Goal: Information Seeking & Learning: Learn about a topic

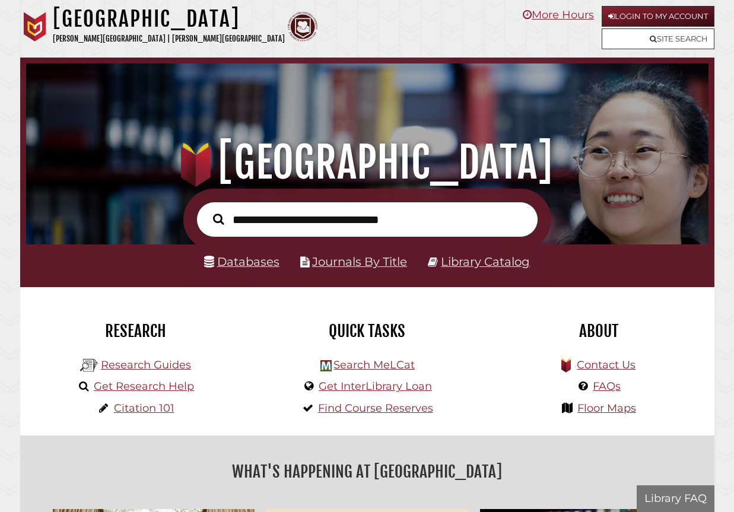
scroll to position [226, 677]
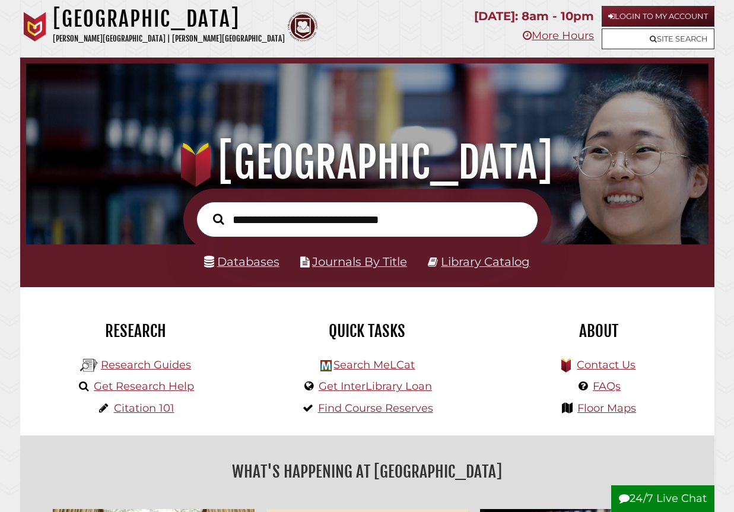
click at [266, 237] on form at bounding box center [367, 219] width 368 height 61
click at [265, 227] on input "text" at bounding box center [368, 219] width 342 height 35
paste input "**********"
type input "**********"
click at [207, 211] on button "Search" at bounding box center [218, 219] width 23 height 17
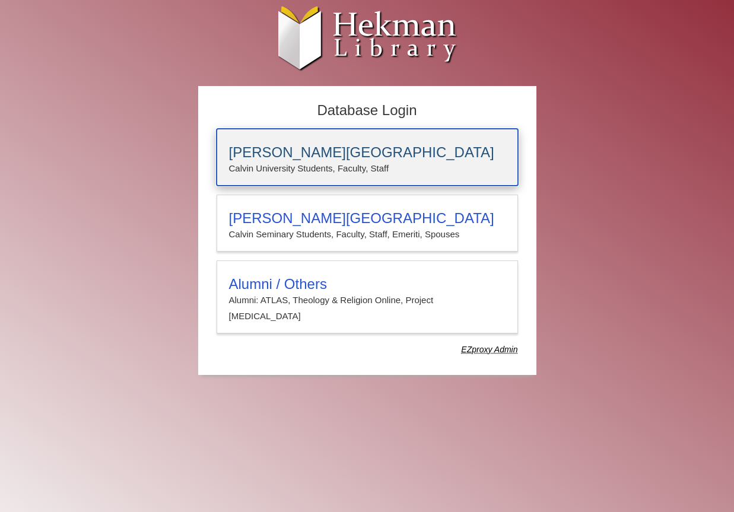
click at [275, 170] on p "Calvin University Students, Faculty, Staff" at bounding box center [367, 168] width 277 height 15
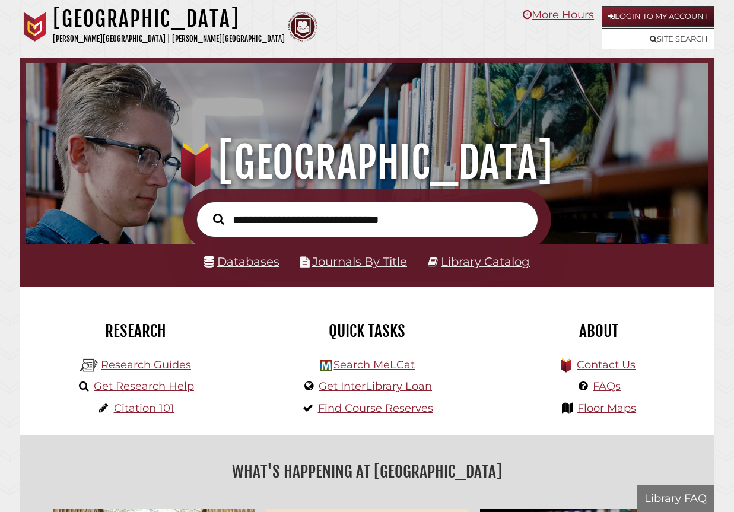
scroll to position [226, 677]
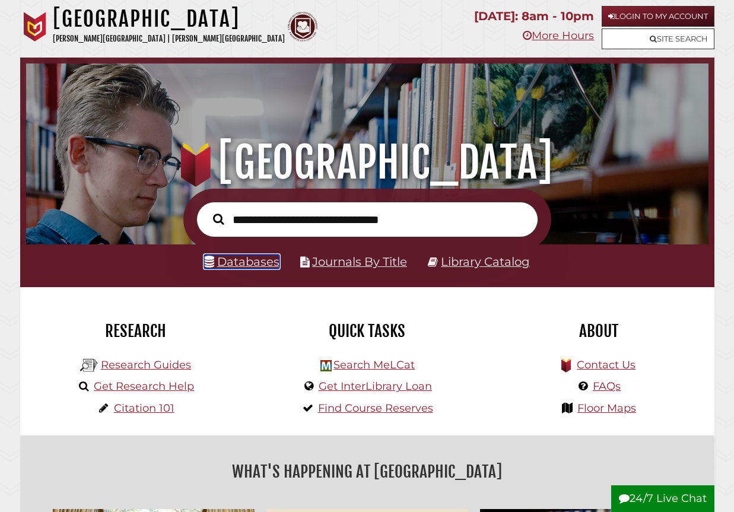
click at [267, 267] on link "Databases" at bounding box center [241, 262] width 75 height 14
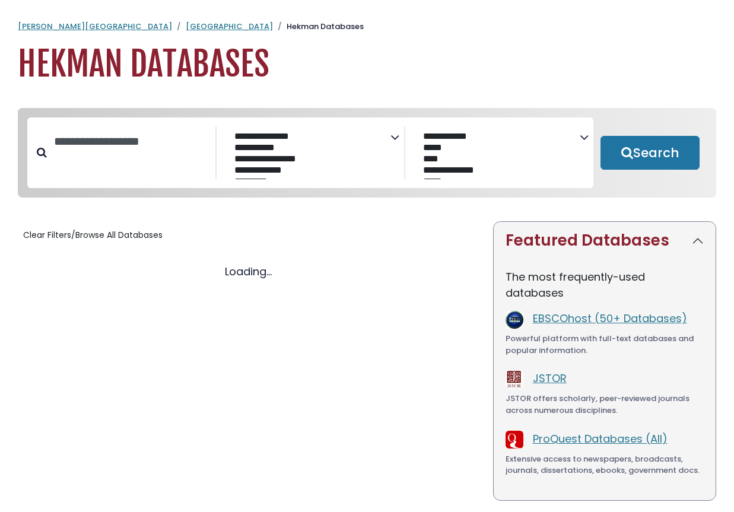
select select "Database Subject Filter"
select select "Database Vendors Filter"
select select "Database Subject Filter"
select select "Database Vendors Filter"
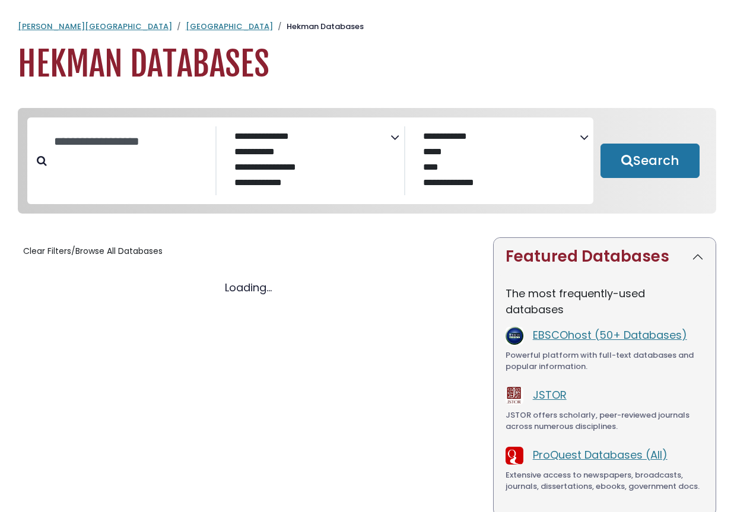
select select "Database Subject Filter"
select select "Database Vendors Filter"
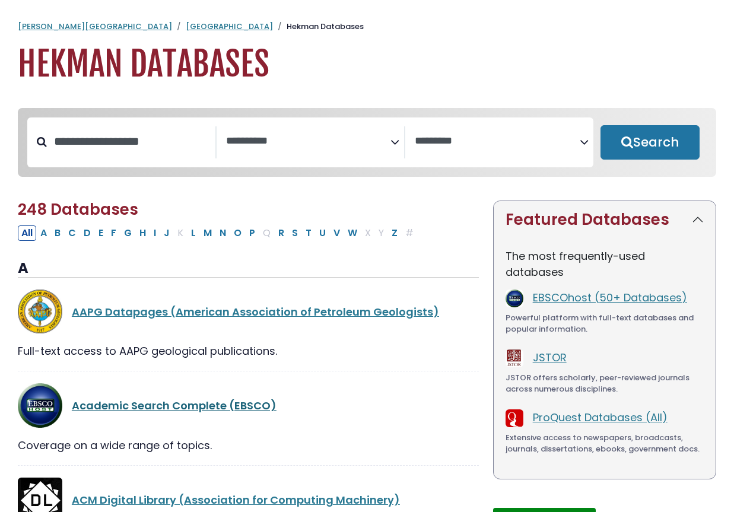
scroll to position [4, 0]
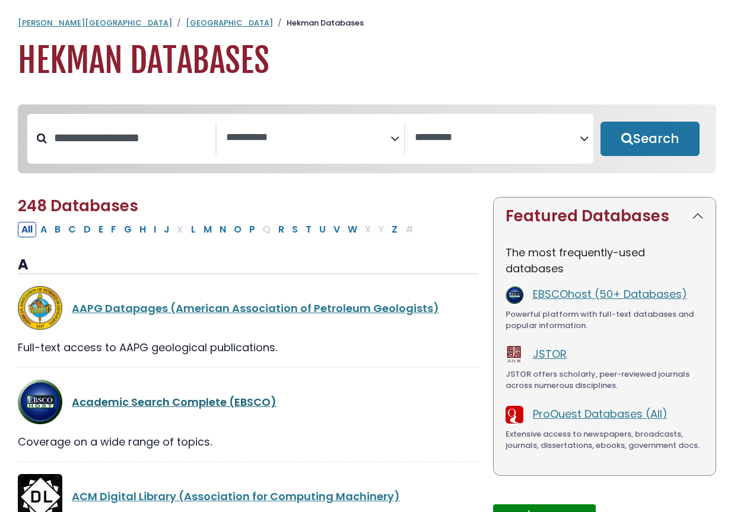
click at [157, 406] on link "Academic Search Complete (EBSCO)" at bounding box center [174, 402] width 205 height 15
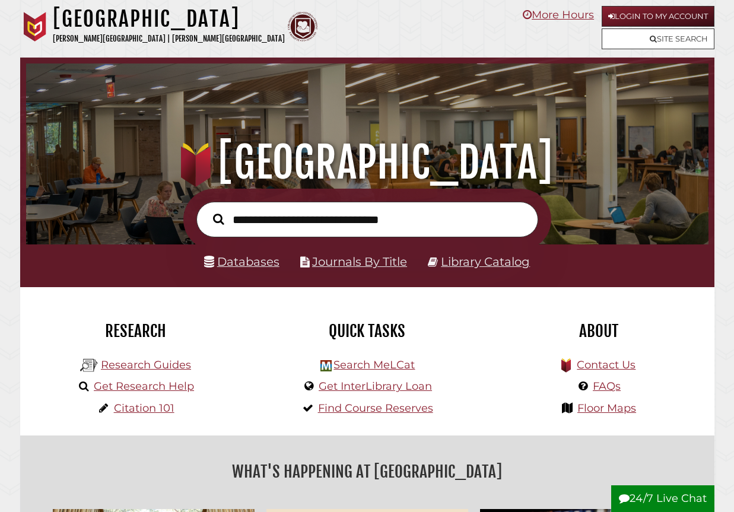
scroll to position [226, 677]
click at [280, 217] on input "text" at bounding box center [368, 219] width 342 height 35
type input "**********"
click at [207, 211] on button "Search" at bounding box center [218, 219] width 23 height 17
